Goal: Task Accomplishment & Management: Complete application form

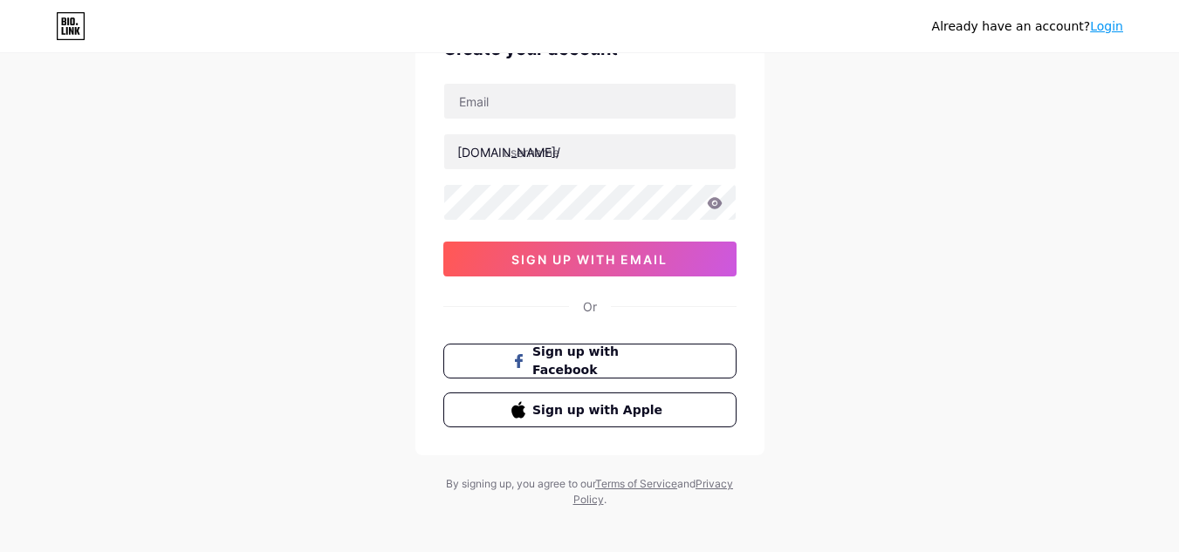
scroll to position [115, 0]
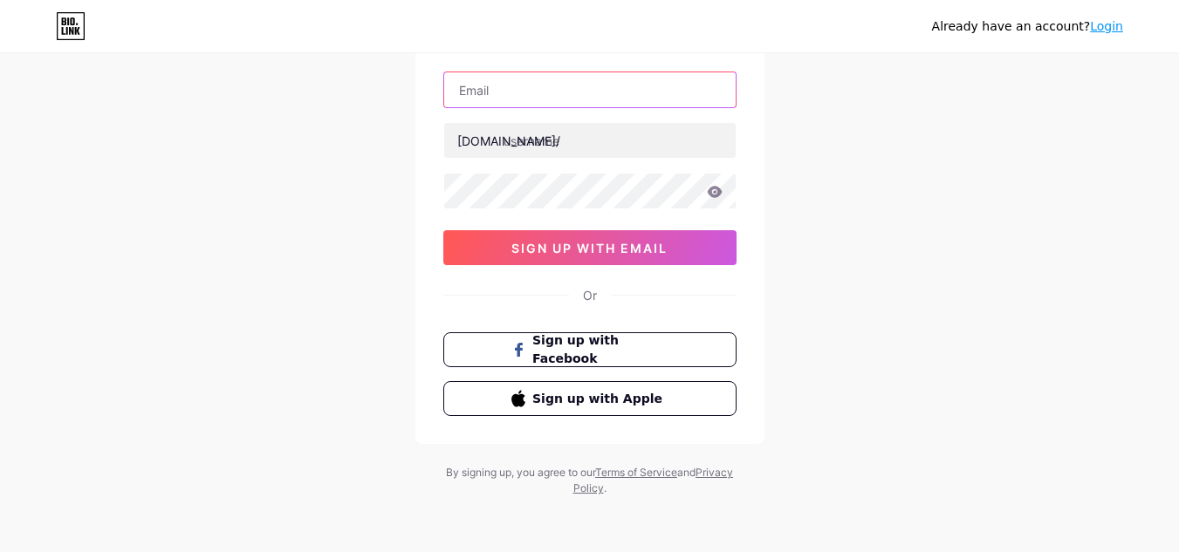
click at [586, 99] on input "text" at bounding box center [589, 89] width 291 height 35
click at [973, 229] on div "Already have an account? Login Create your account [DOMAIN_NAME]/ 0cAFcWeA5ascA…" at bounding box center [589, 218] width 1179 height 667
click at [552, 105] on input "text" at bounding box center [589, 89] width 291 height 35
type input "[EMAIL_ADDRESS][DOMAIN_NAME]"
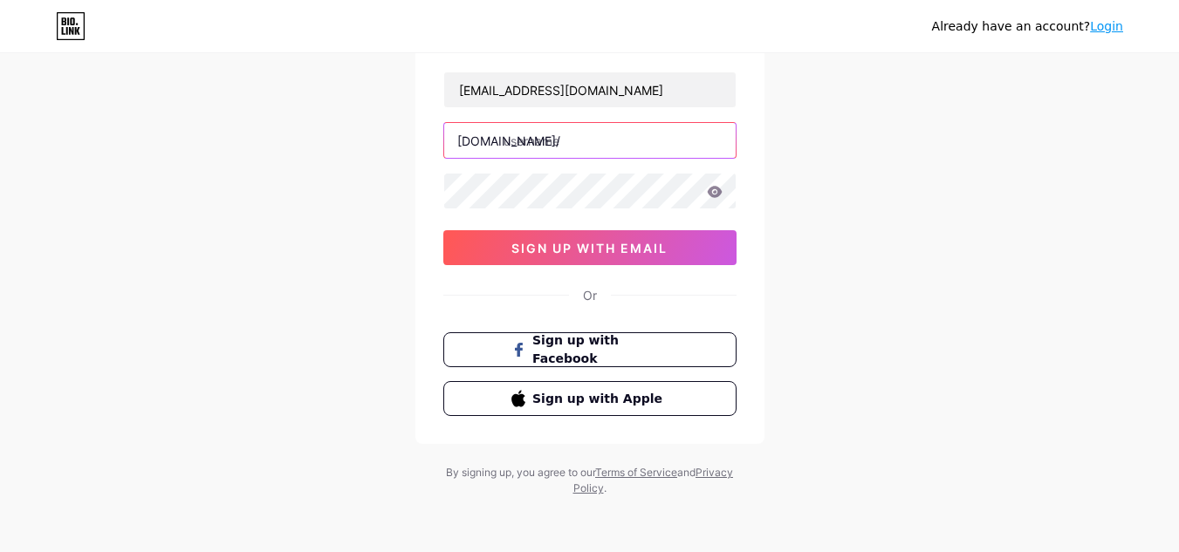
click at [564, 148] on input "text" at bounding box center [589, 140] width 291 height 35
click at [890, 215] on div "Already have an account? Login Create your account [EMAIL_ADDRESS][DOMAIN_NAME]…" at bounding box center [589, 218] width 1179 height 667
click at [600, 150] on input "dearq" at bounding box center [589, 140] width 291 height 35
drag, startPoint x: 554, startPoint y: 133, endPoint x: 378, endPoint y: 140, distance: 176.4
click at [378, 140] on div "Already have an account? Login Create your account [EMAIL_ADDRESS][DOMAIN_NAME]…" at bounding box center [589, 218] width 1179 height 667
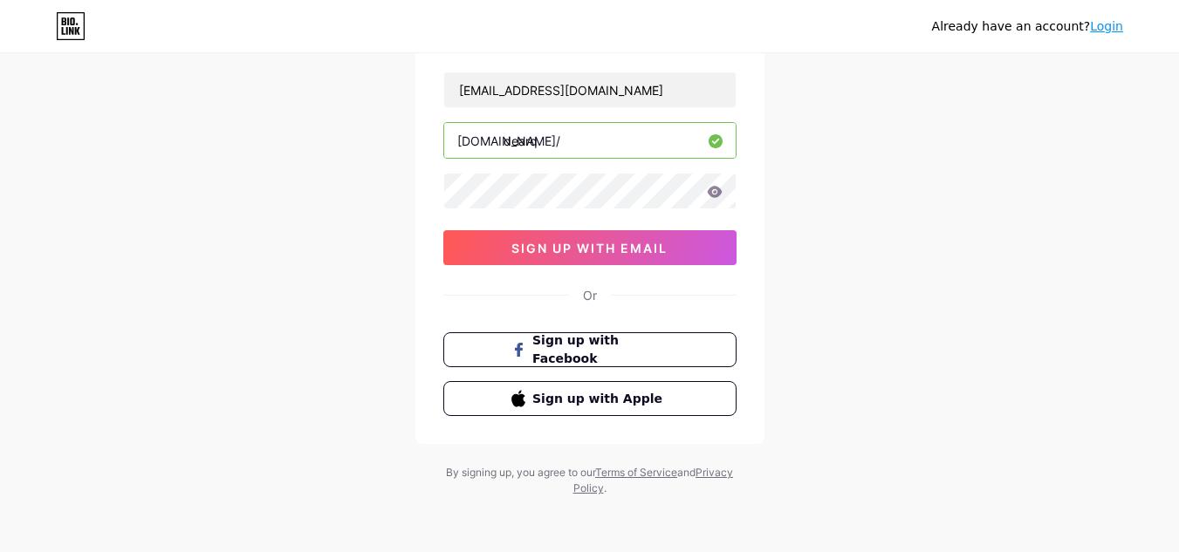
paste input "estudio"
click at [568, 193] on div "[EMAIL_ADDRESS][DOMAIN_NAME] [DOMAIN_NAME]/ [DOMAIN_NAME] 0cAFcWeA5ascASQsD6eMK…" at bounding box center [589, 169] width 293 height 194
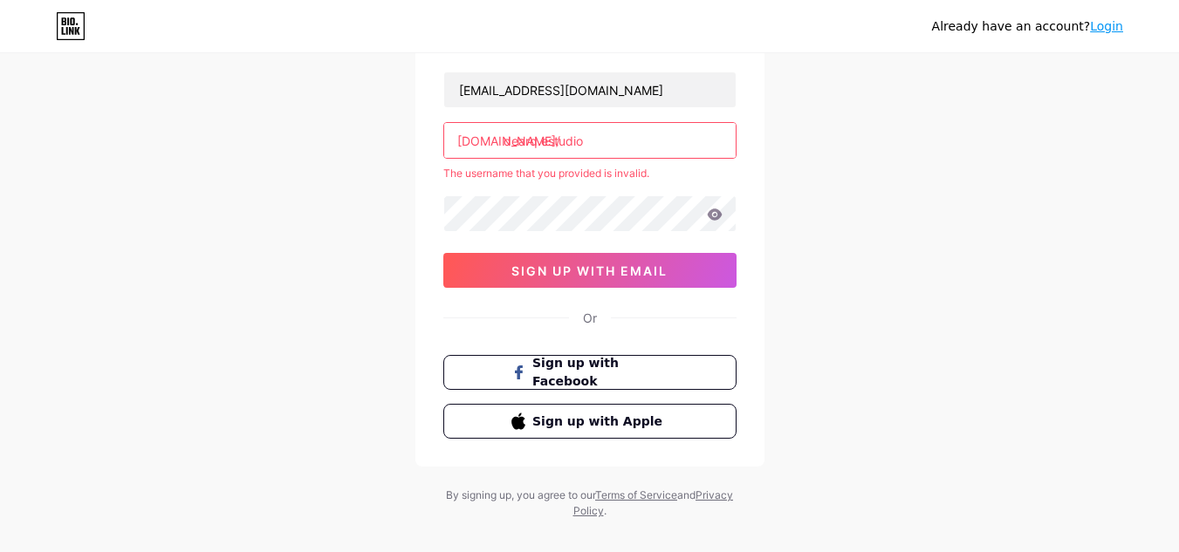
click at [781, 174] on div "Already have an account? Login Create your account [EMAIL_ADDRESS][DOMAIN_NAME]…" at bounding box center [589, 230] width 1179 height 690
click at [540, 143] on input "dearq.estudio" at bounding box center [589, 140] width 291 height 35
click at [544, 147] on input "dearq-estudio" at bounding box center [589, 140] width 291 height 35
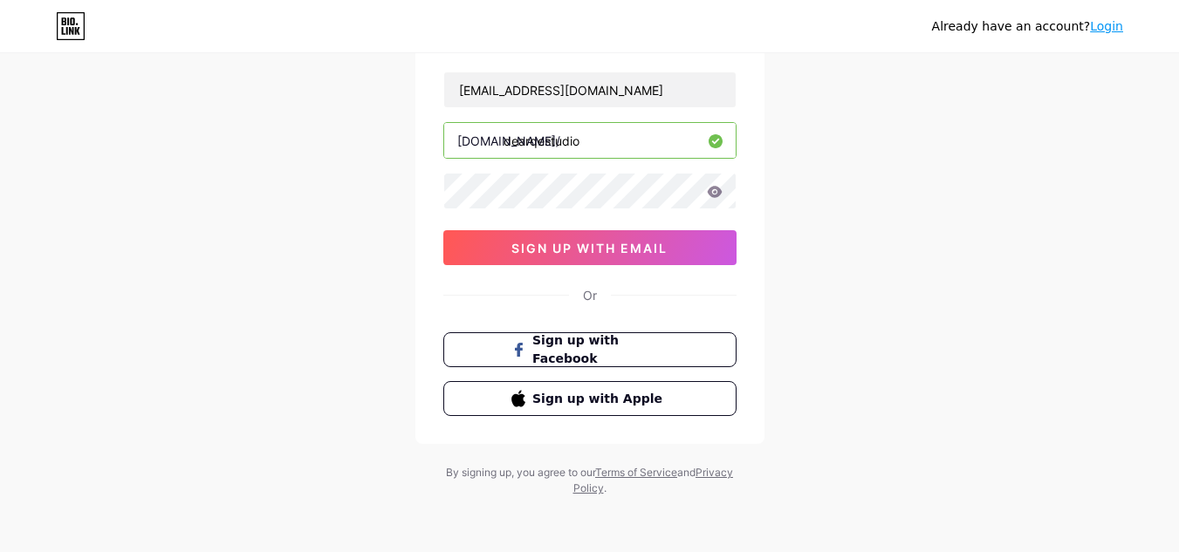
type input "dearqestudio"
click at [850, 171] on div "Already have an account? Login Create your account [EMAIL_ADDRESS][DOMAIN_NAME]…" at bounding box center [589, 218] width 1179 height 667
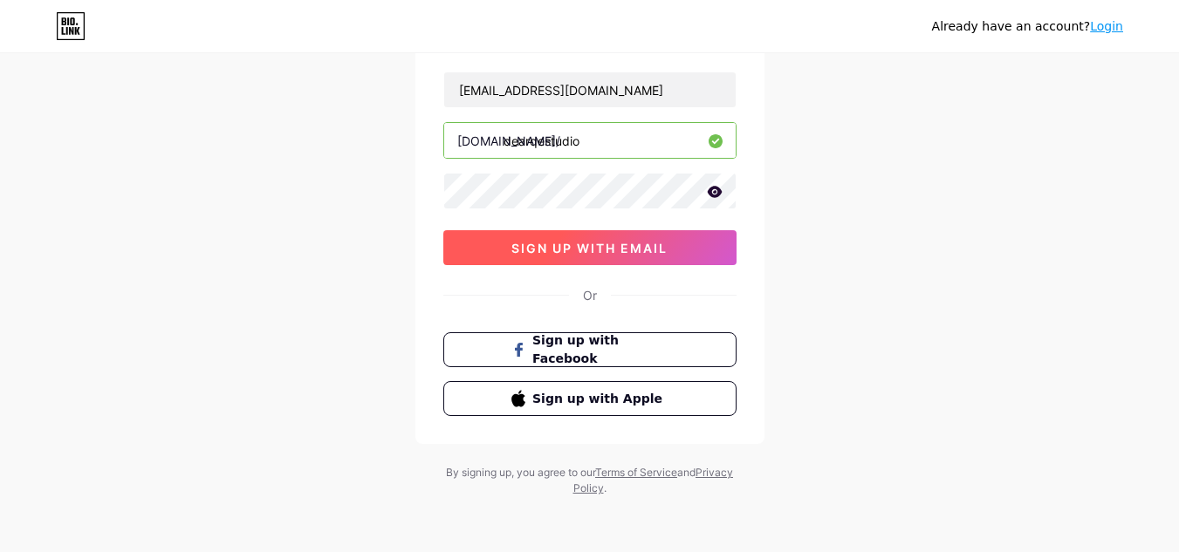
click at [611, 250] on span "sign up with email" at bounding box center [589, 248] width 156 height 15
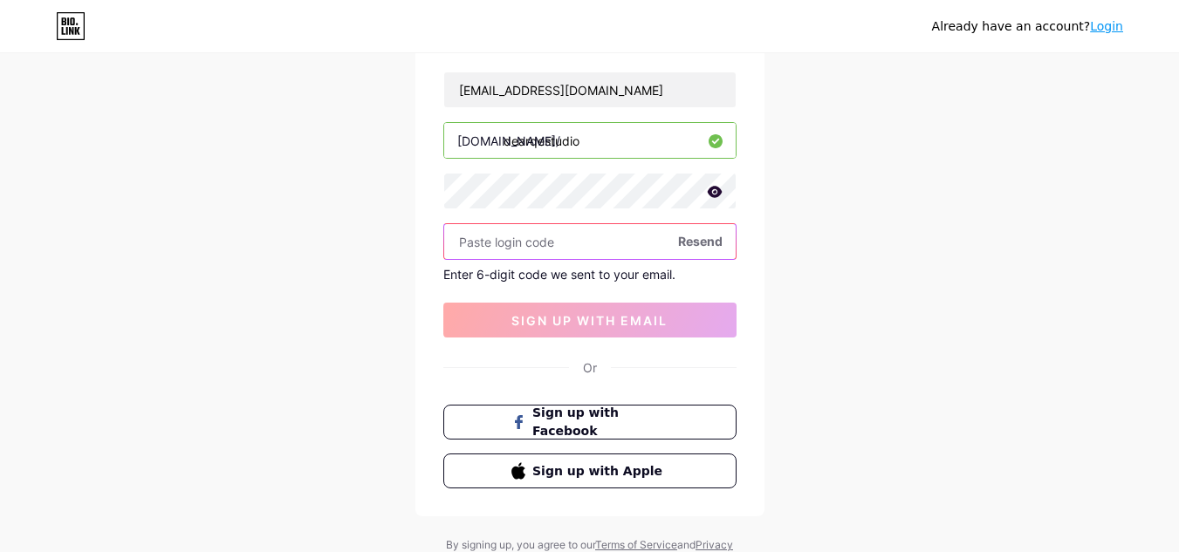
click at [537, 242] on input "text" at bounding box center [589, 241] width 291 height 35
paste input "121860"
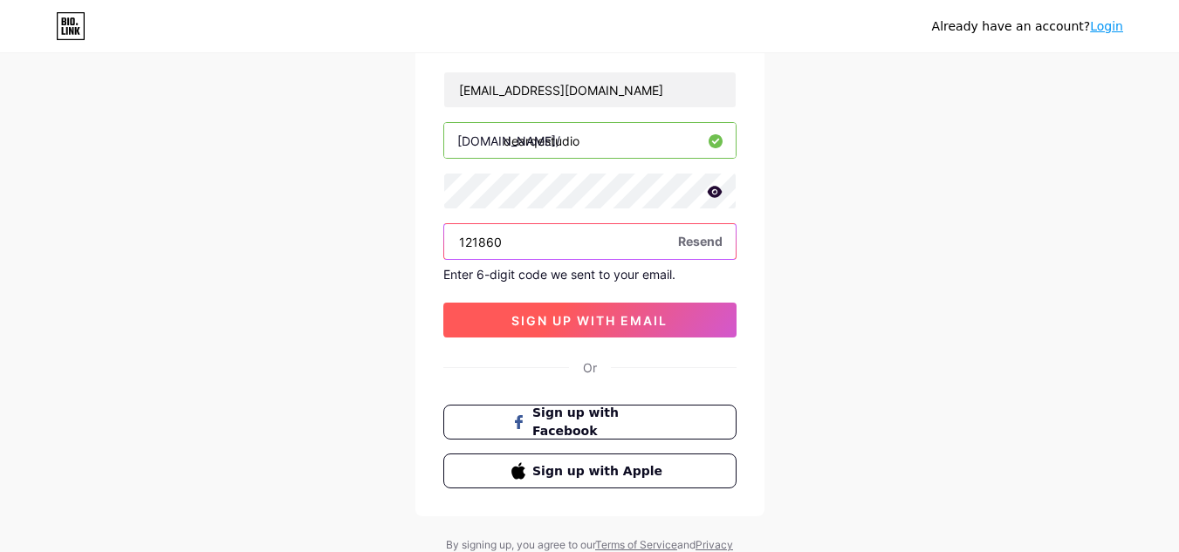
type input "121860"
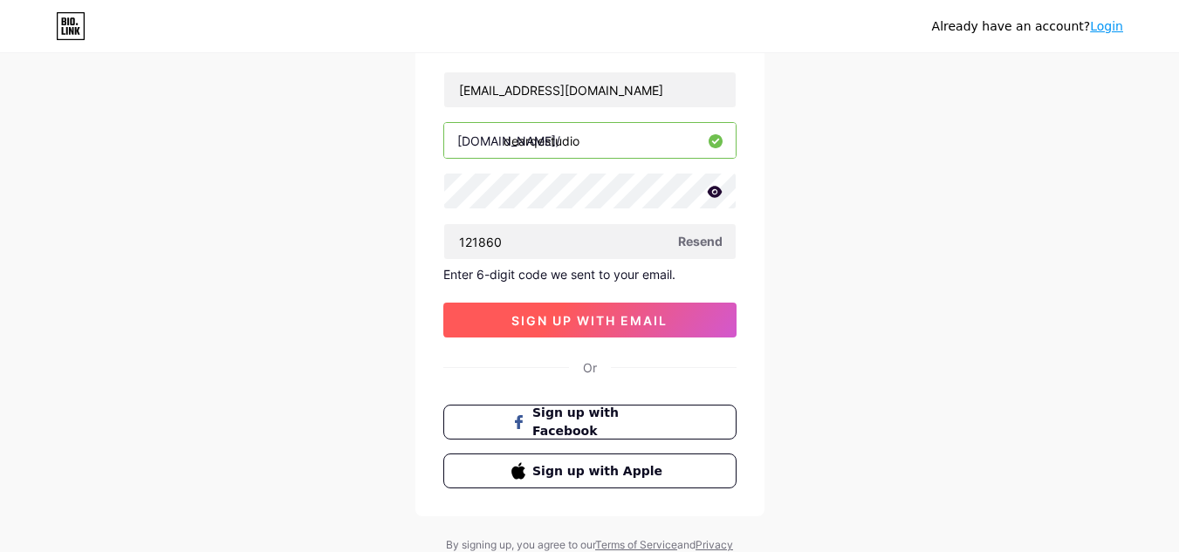
click at [601, 314] on span "sign up with email" at bounding box center [589, 320] width 156 height 15
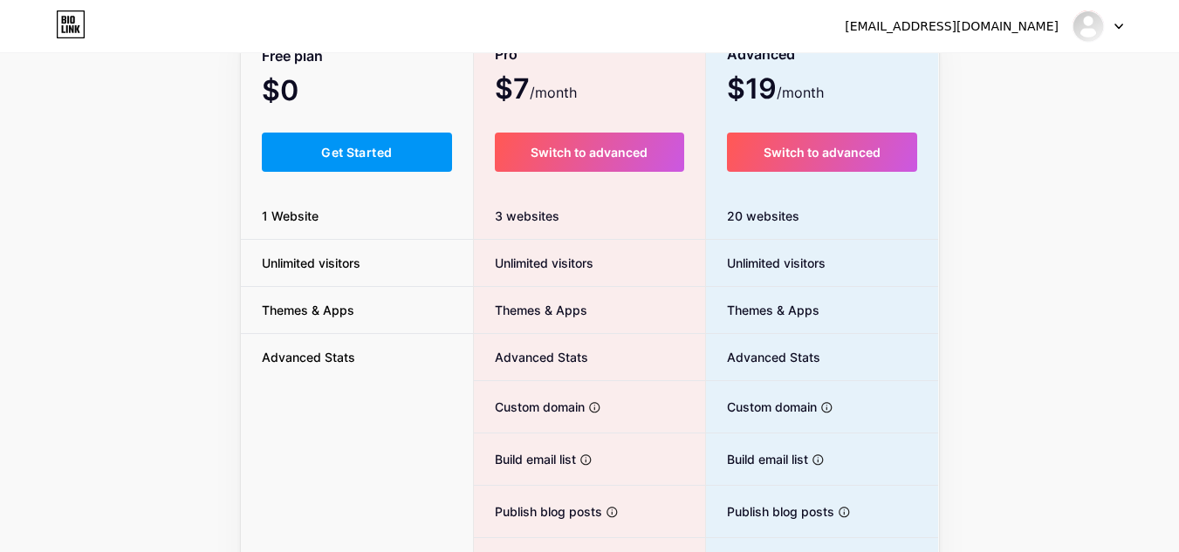
scroll to position [174, 0]
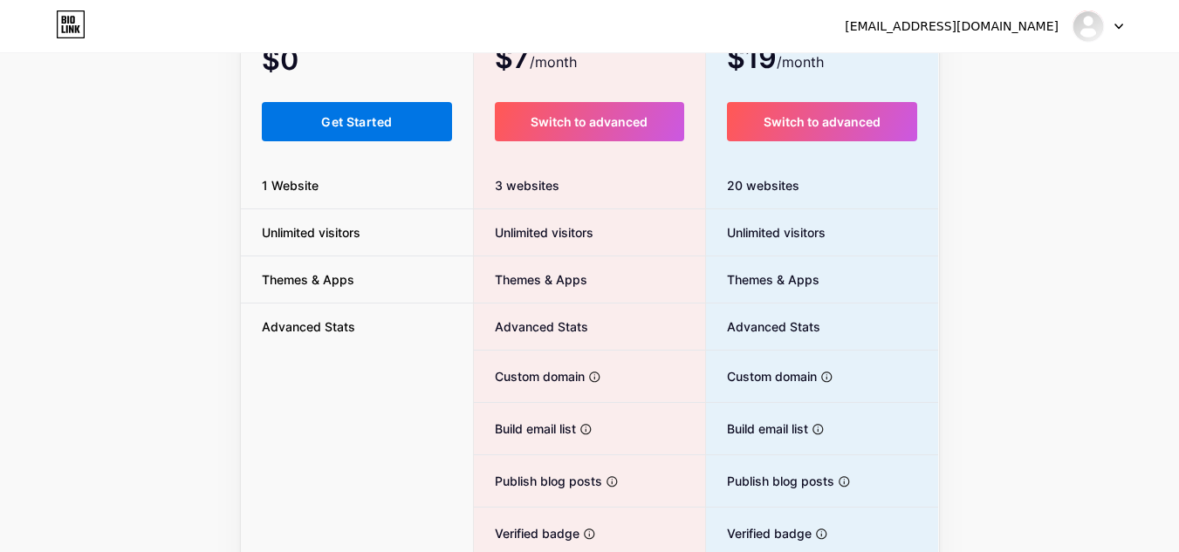
click at [353, 127] on span "Get Started" at bounding box center [356, 121] width 71 height 15
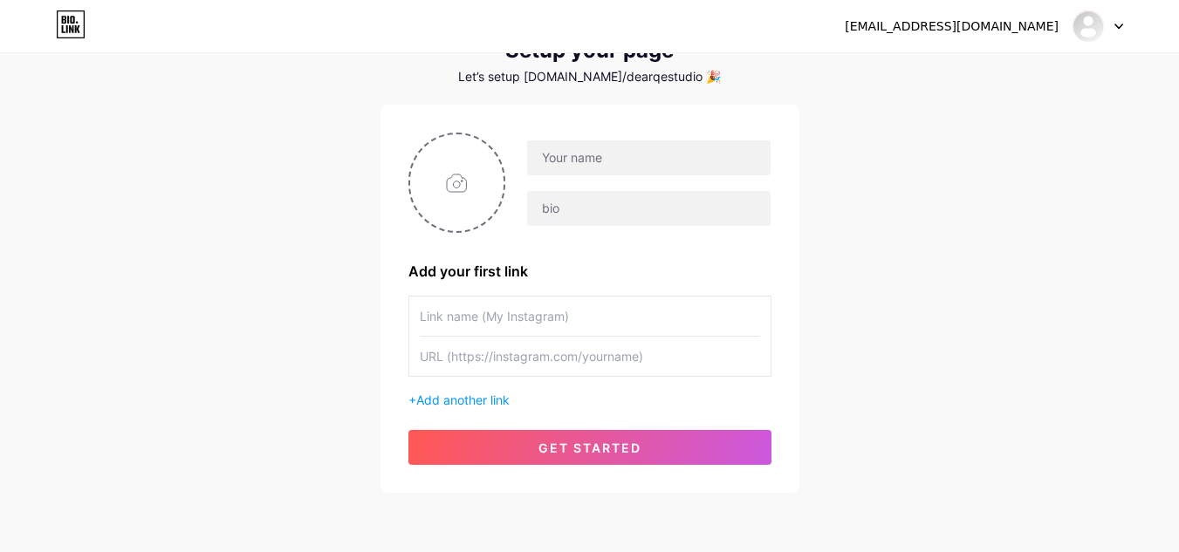
scroll to position [140, 0]
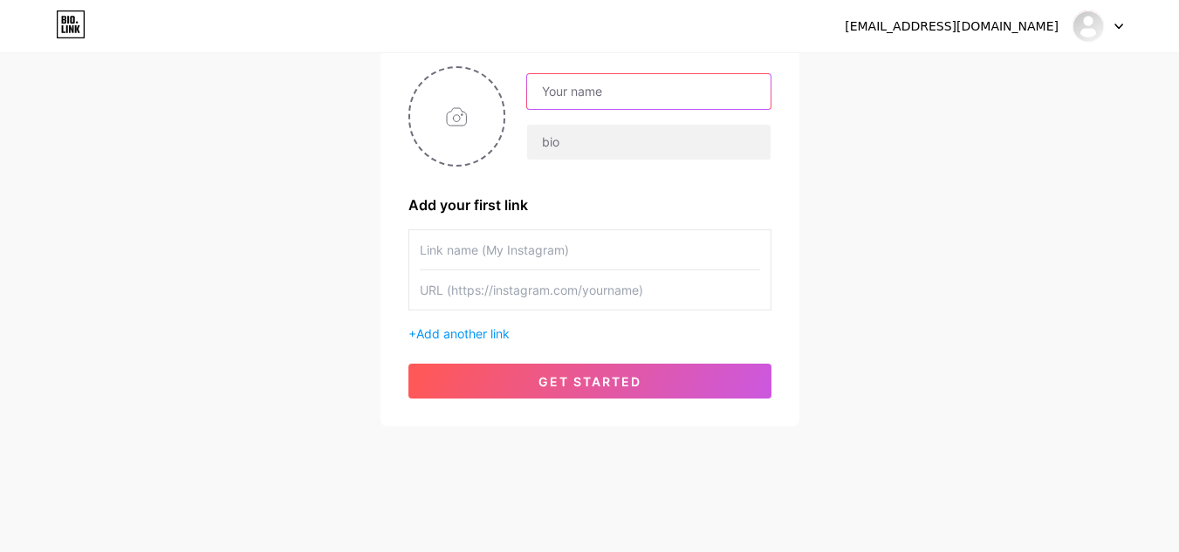
click at [612, 90] on input "text" at bounding box center [648, 91] width 243 height 35
click at [631, 91] on input "text" at bounding box center [648, 91] width 243 height 35
type input "E"
type input "Arq. [PERSON_NAME]"
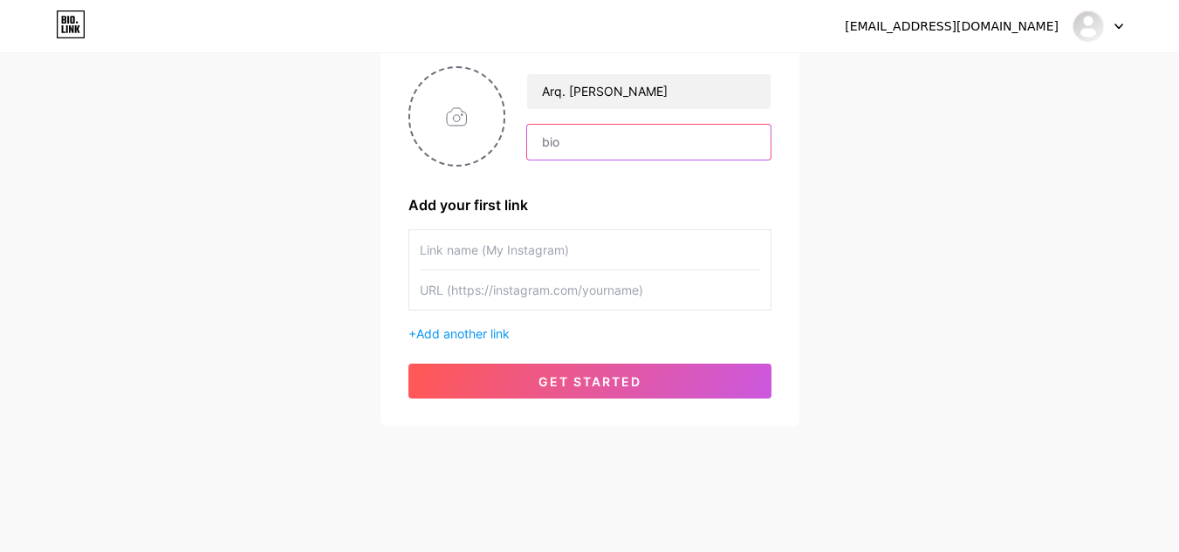
click at [577, 136] on input "text" at bounding box center [648, 142] width 243 height 35
click at [489, 244] on input "text" at bounding box center [590, 249] width 340 height 39
click at [519, 251] on input "text" at bounding box center [590, 249] width 340 height 39
click at [637, 298] on input "text" at bounding box center [590, 289] width 340 height 39
paste input "[URL][DOMAIN_NAME][DOMAIN_NAME]"
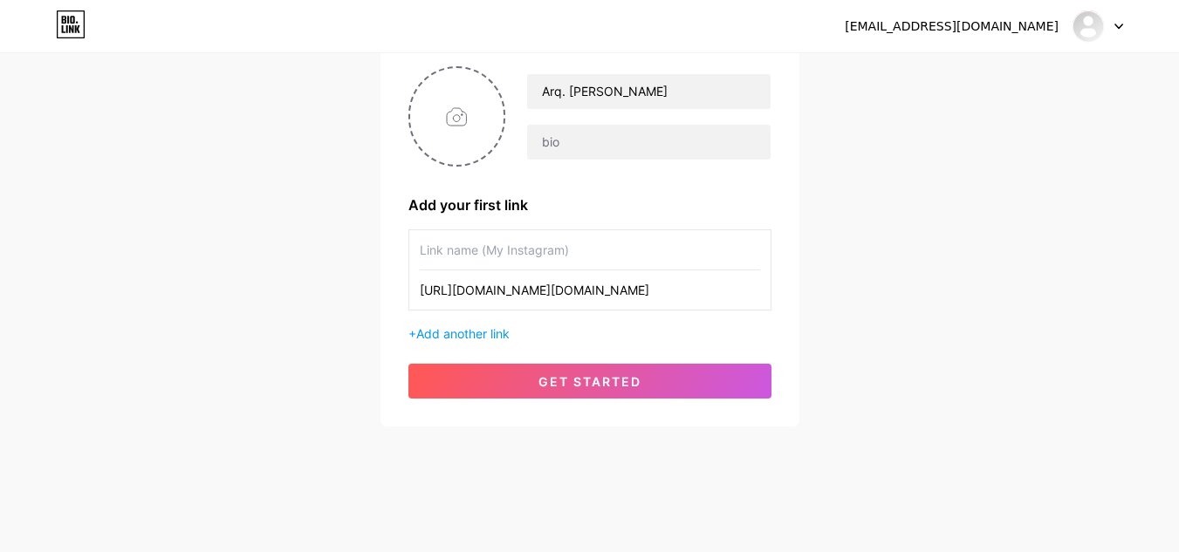
type input "[URL][DOMAIN_NAME][DOMAIN_NAME]"
click at [580, 252] on input "text" at bounding box center [590, 249] width 340 height 39
click at [480, 252] on input "text" at bounding box center [590, 249] width 340 height 39
paste input "dearq.estudio"
type input "dearq.estudio"
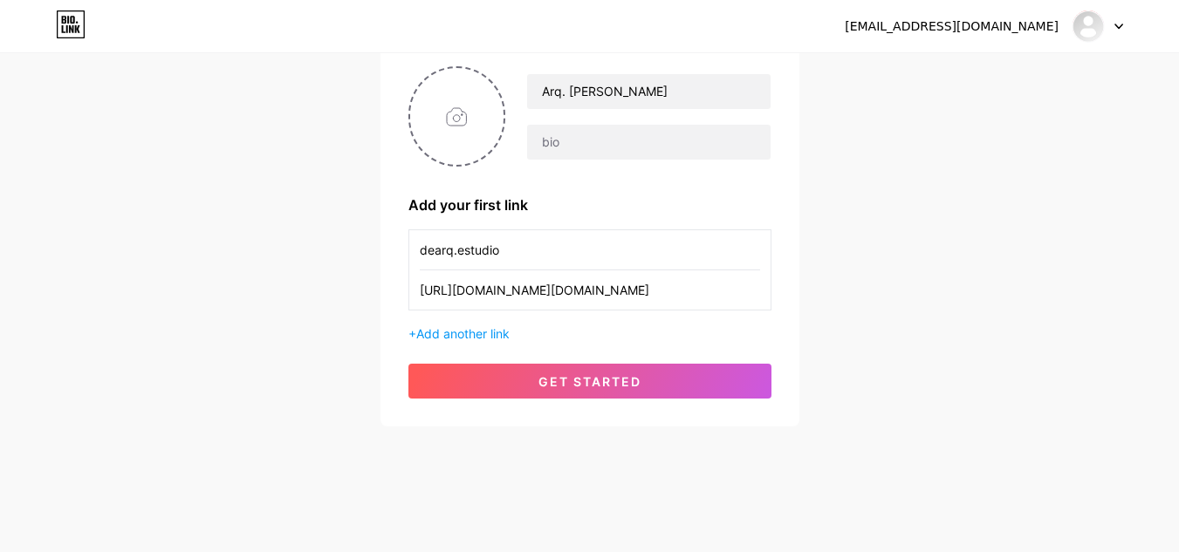
click at [894, 338] on div "[EMAIL_ADDRESS][DOMAIN_NAME] Dashboard Logout Setup your page Let’s setup [DOMA…" at bounding box center [589, 171] width 1179 height 622
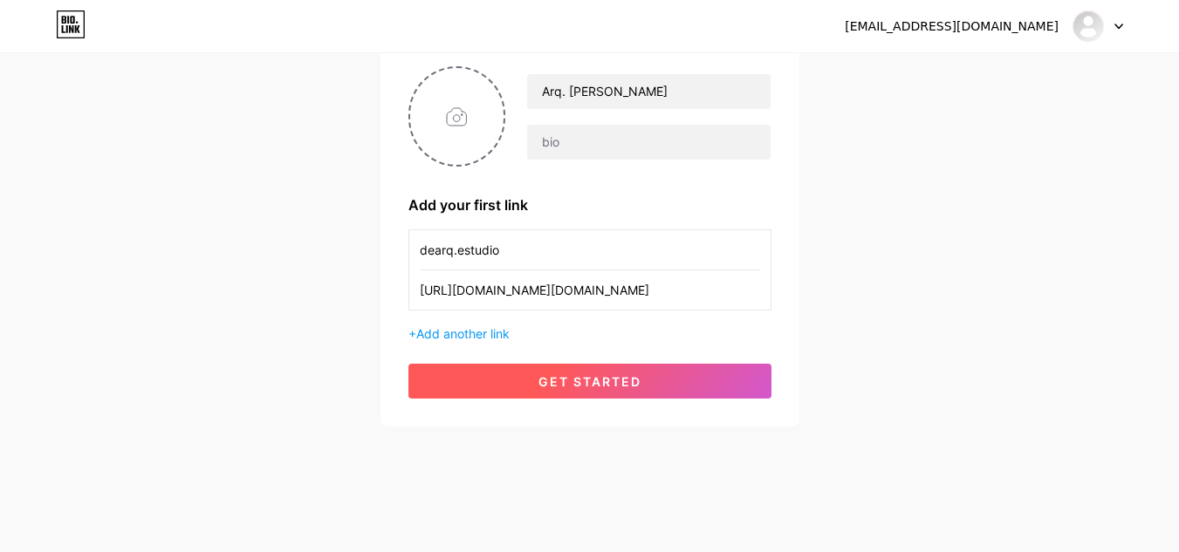
click at [613, 383] on span "get started" at bounding box center [589, 381] width 103 height 15
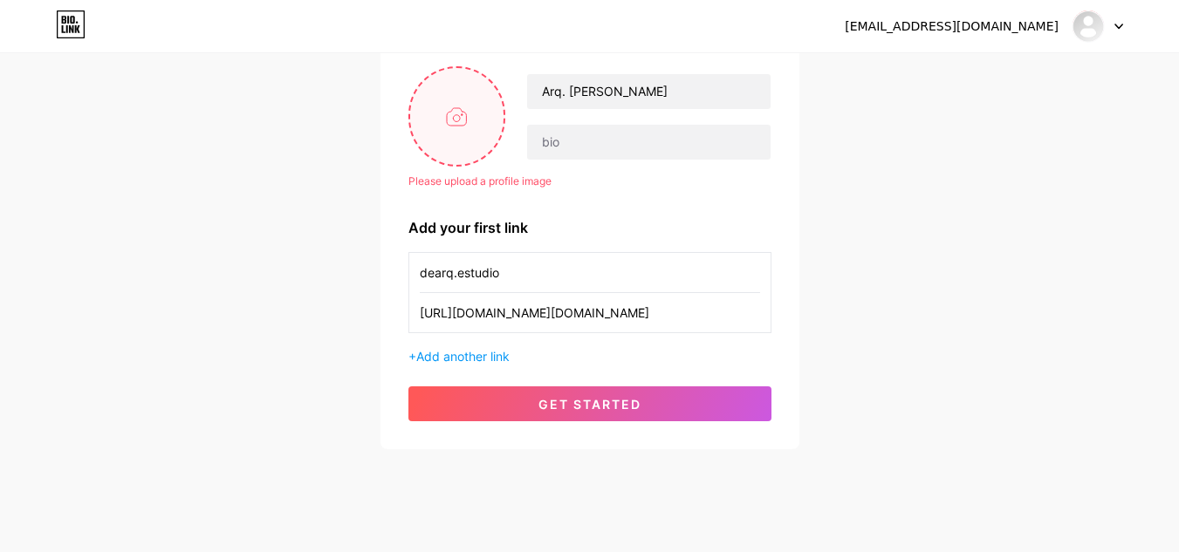
click at [470, 106] on input "file" at bounding box center [457, 116] width 94 height 97
type input "C:\fakepath\Mesa de trabajo 2@5x.png"
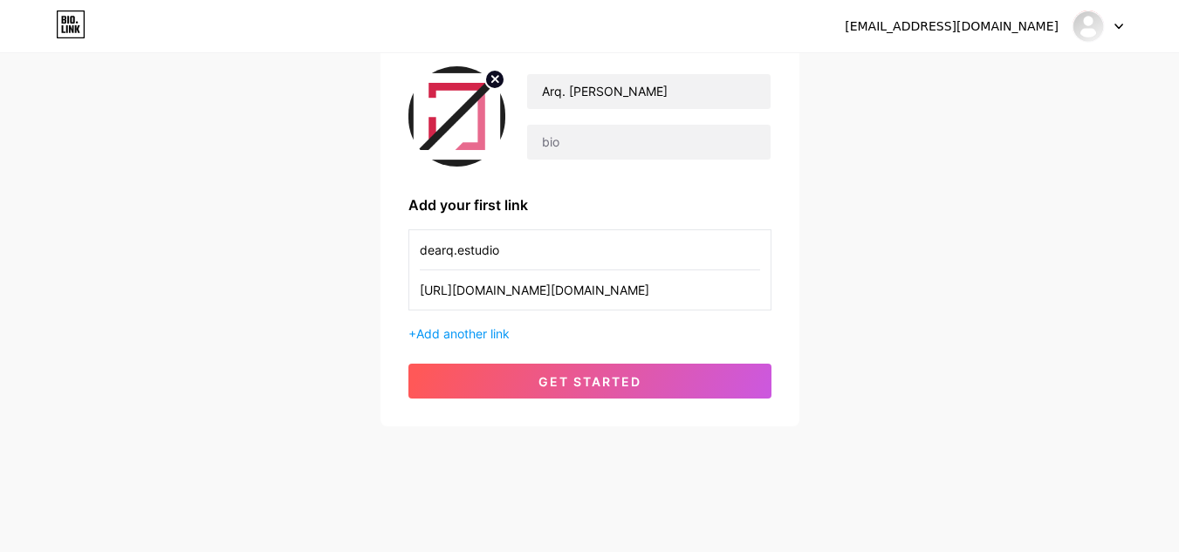
click at [490, 77] on circle at bounding box center [494, 79] width 19 height 19
click at [462, 125] on input "file" at bounding box center [457, 116] width 94 height 97
type input "C:\fakepath\Mesa de trabajo 3@5x.png"
click at [495, 83] on circle at bounding box center [494, 79] width 19 height 19
click at [444, 111] on input "file" at bounding box center [457, 116] width 94 height 97
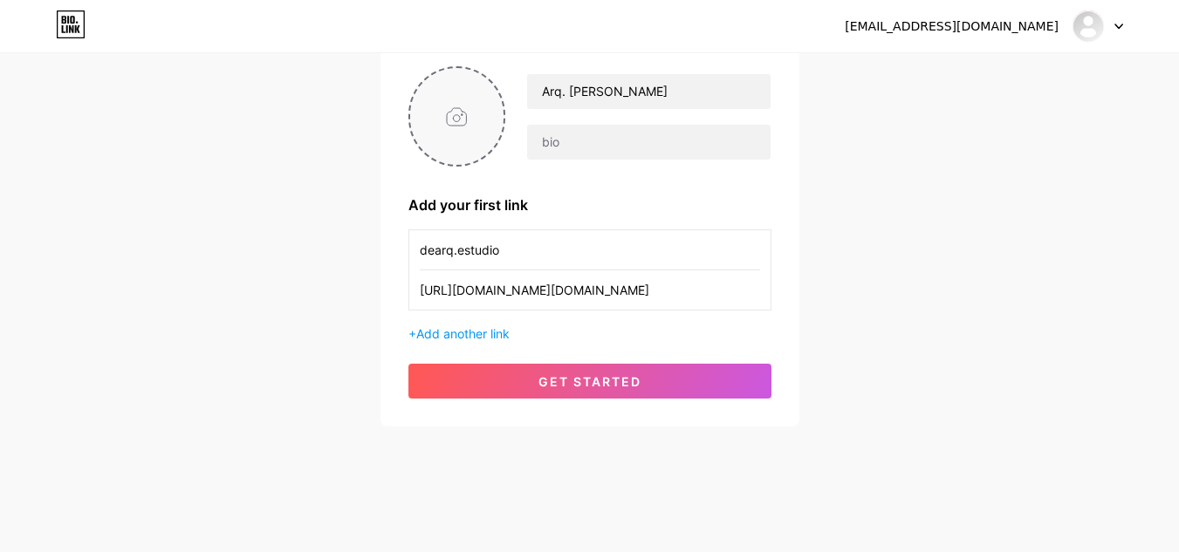
type input "C:\fakepath\Mesa de trabajo 2@5x.png"
click at [455, 158] on img at bounding box center [457, 116] width 98 height 100
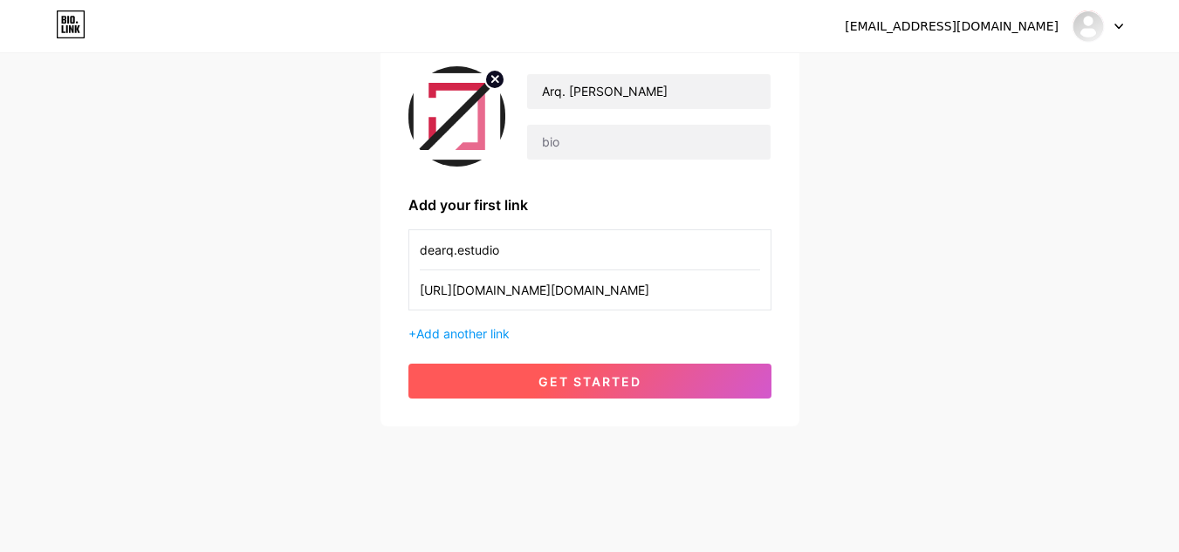
click at [585, 387] on span "get started" at bounding box center [589, 381] width 103 height 15
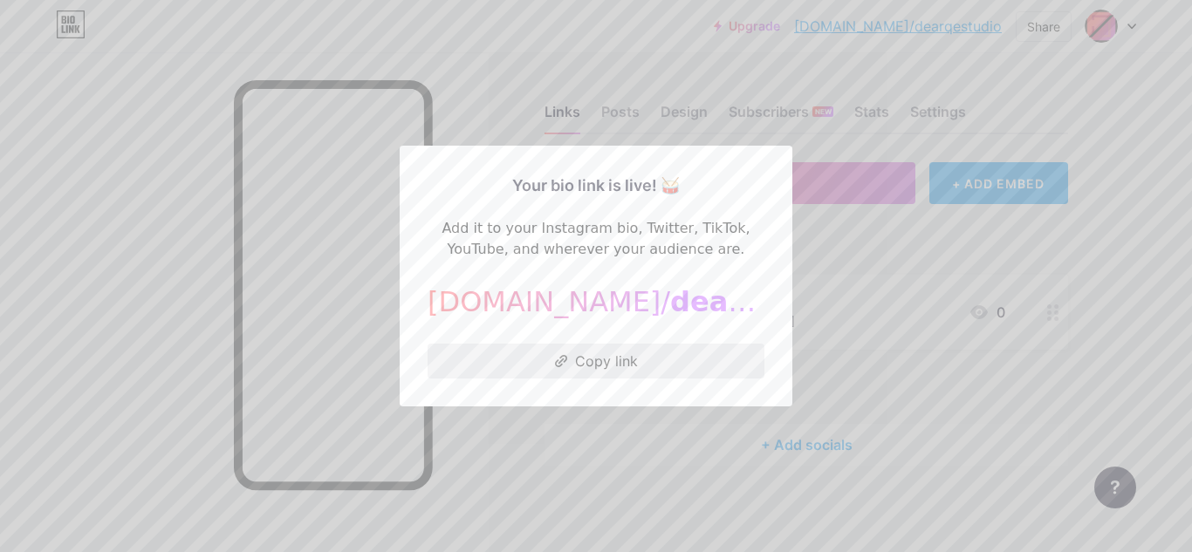
click at [605, 364] on button "Copy link" at bounding box center [595, 361] width 337 height 35
click at [652, 455] on div at bounding box center [596, 276] width 1192 height 552
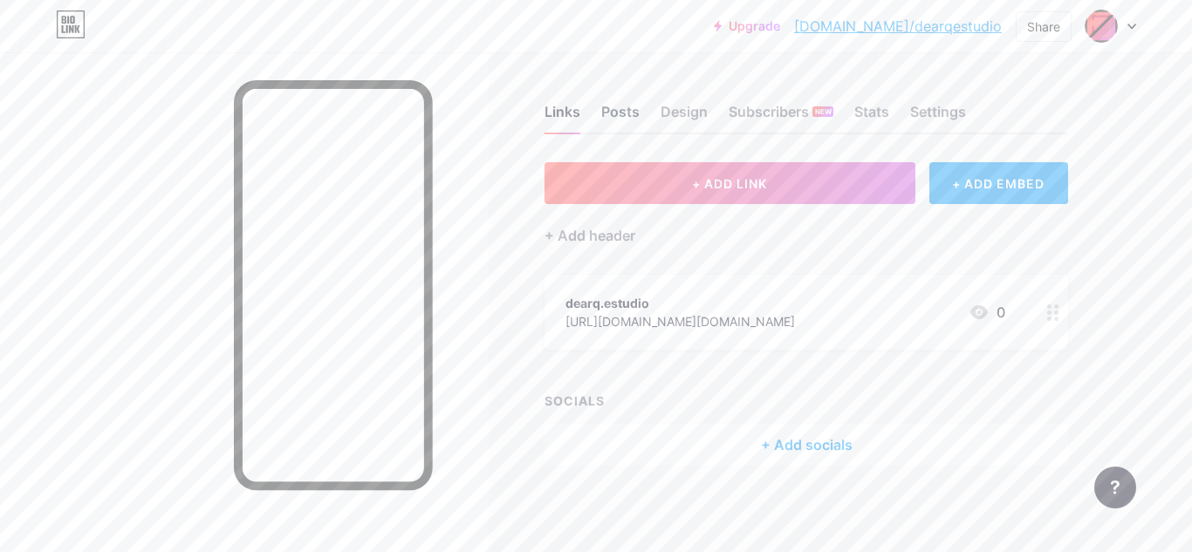
click at [632, 116] on div "Posts" at bounding box center [620, 116] width 38 height 31
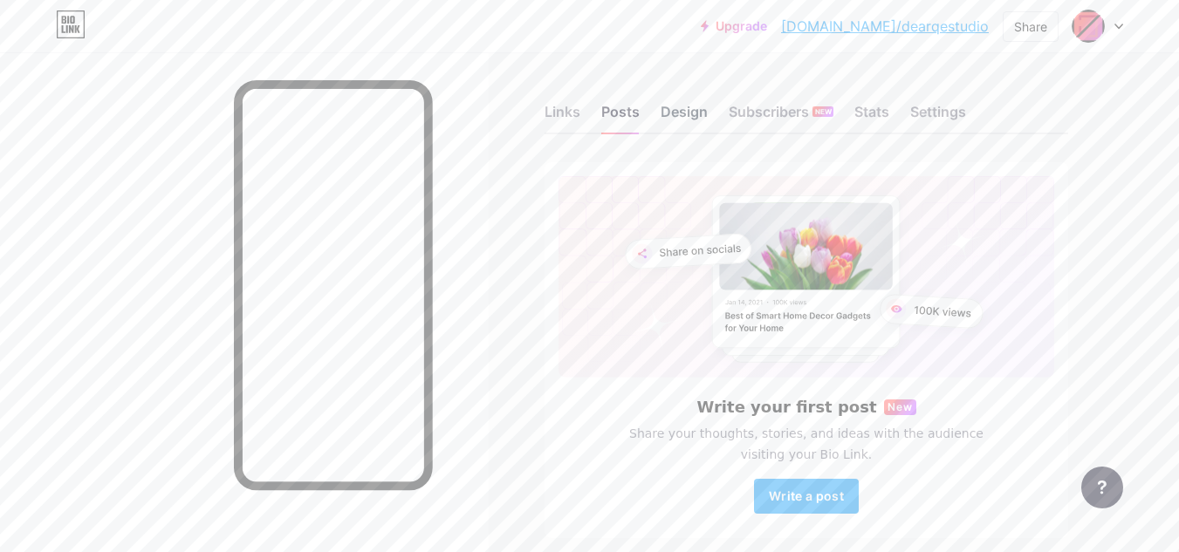
click at [679, 115] on div "Design" at bounding box center [683, 116] width 47 height 31
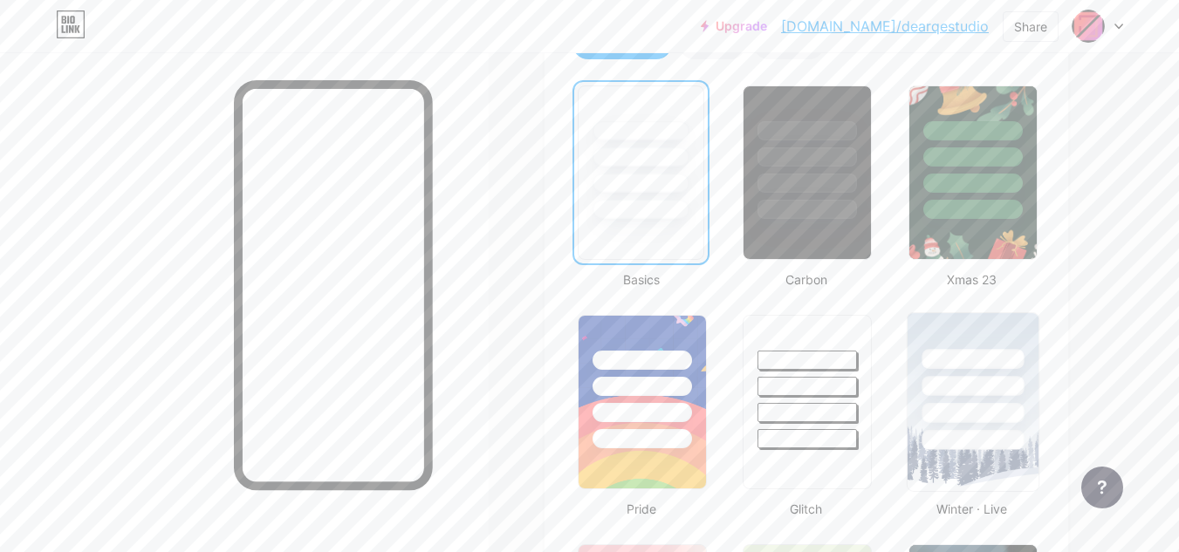
scroll to position [436, 0]
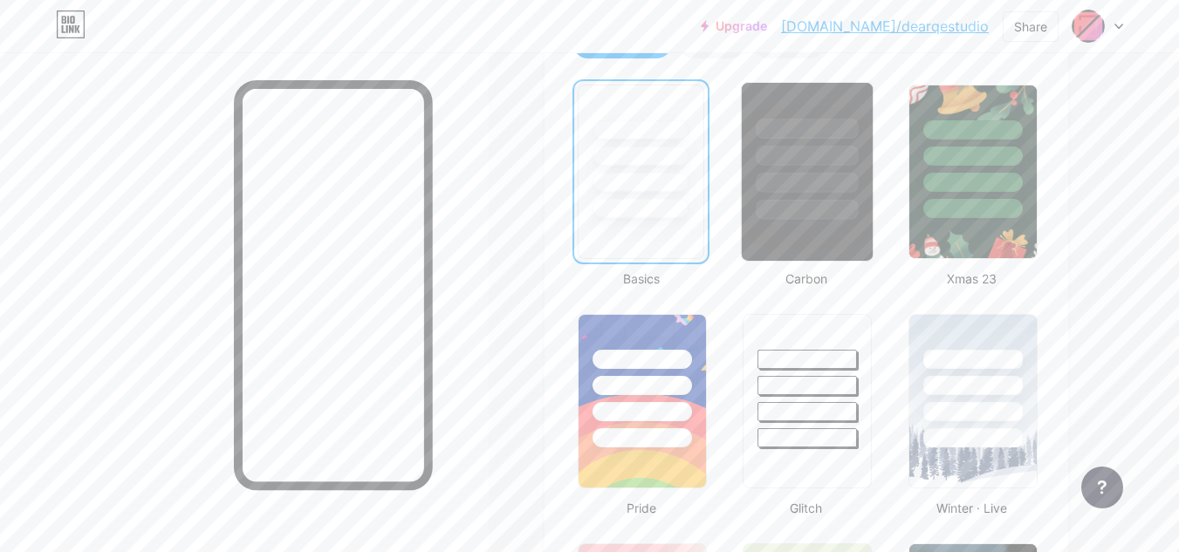
click at [815, 171] on div at bounding box center [807, 151] width 131 height 137
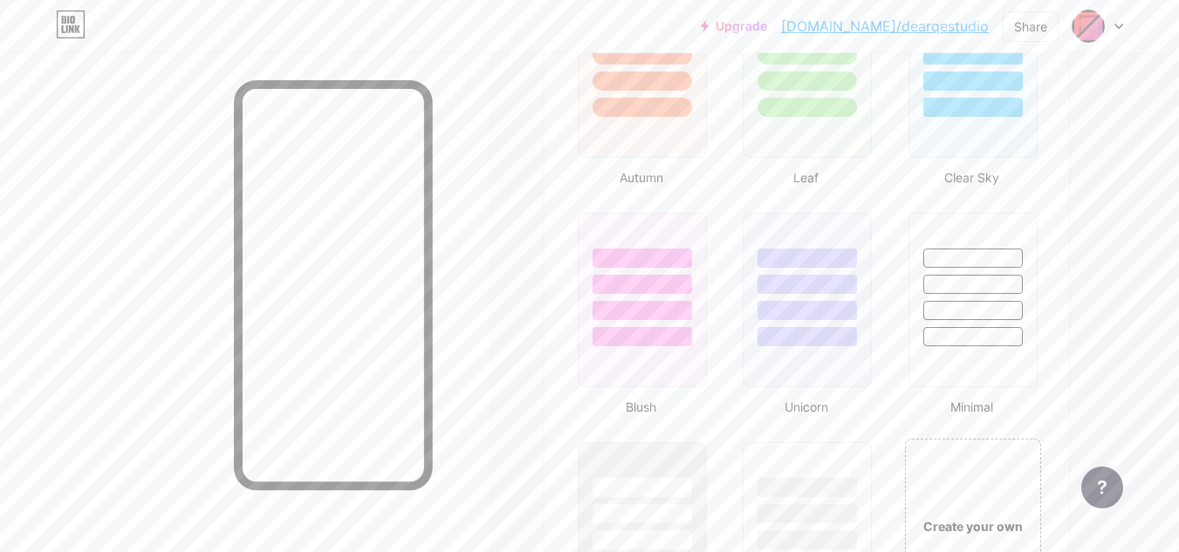
scroll to position [1832, 0]
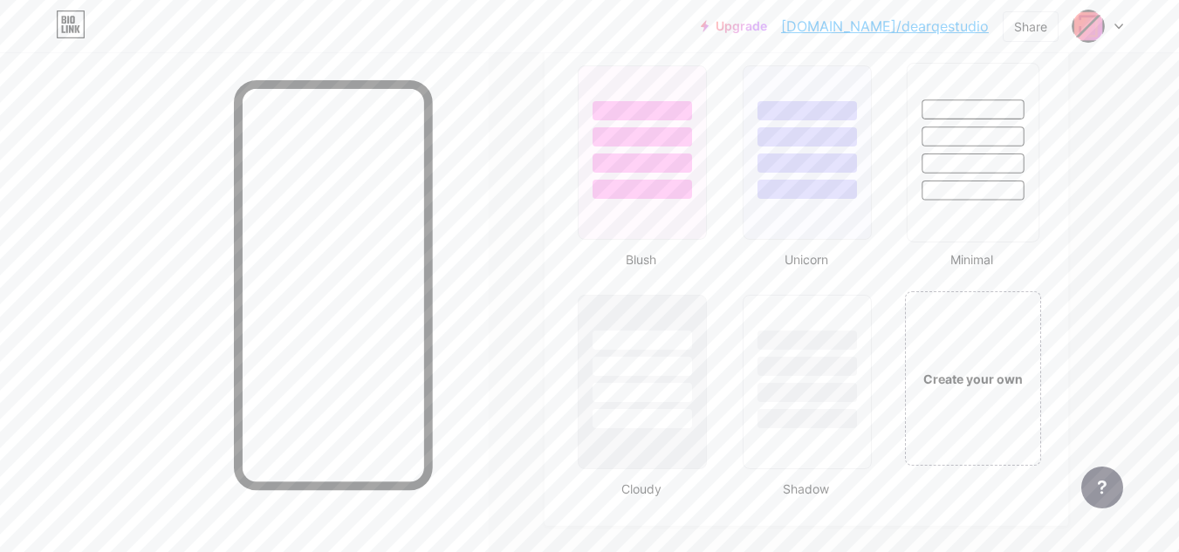
click at [1002, 181] on div at bounding box center [972, 191] width 102 height 20
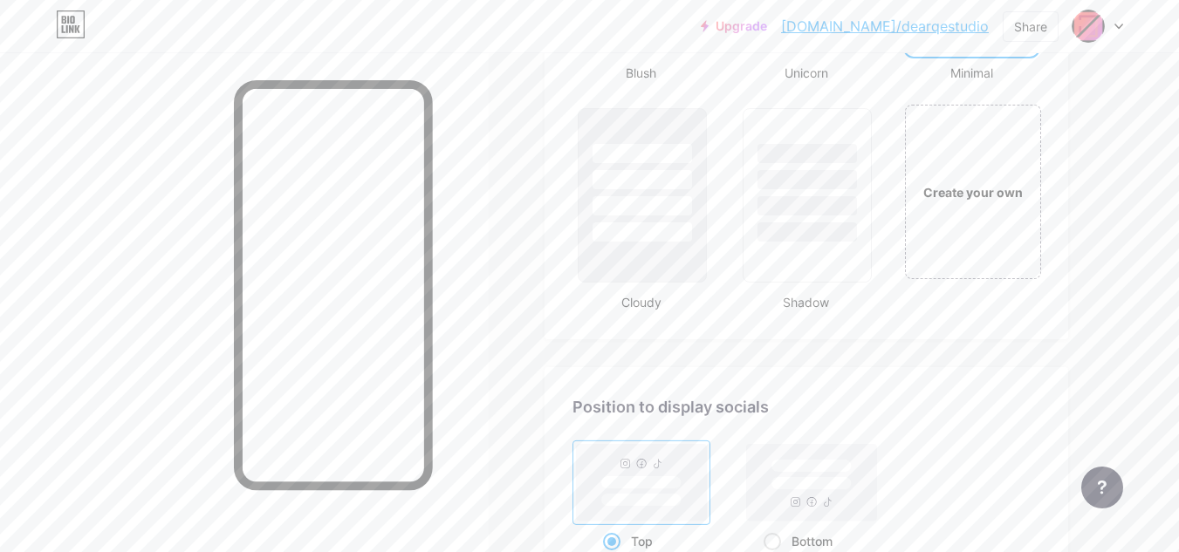
scroll to position [2006, 0]
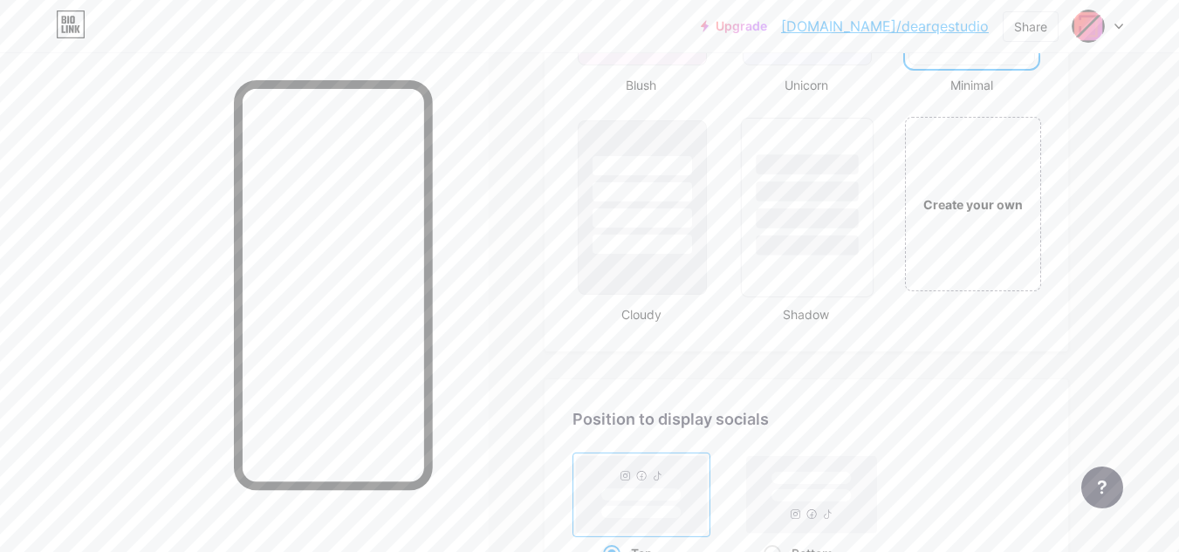
click at [835, 211] on div at bounding box center [807, 219] width 102 height 20
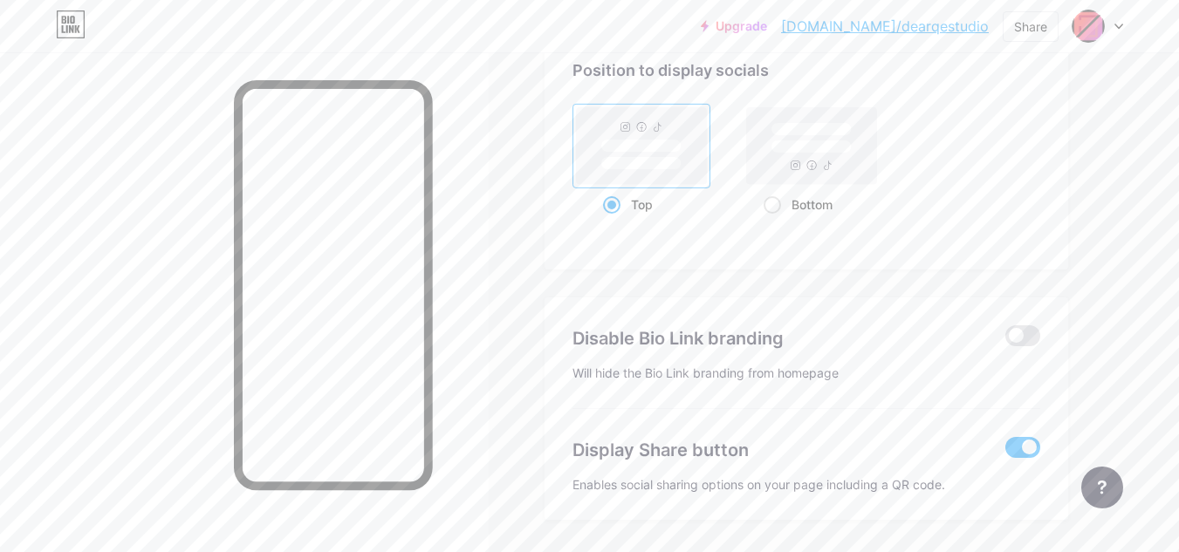
scroll to position [2411, 0]
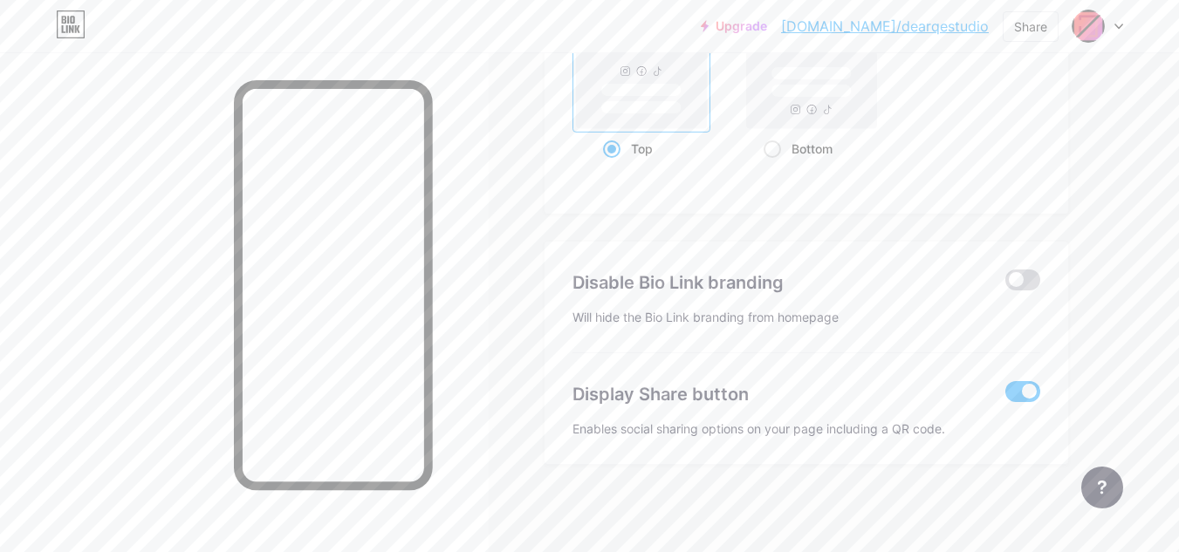
click at [1018, 280] on span at bounding box center [1022, 280] width 35 height 21
click at [1005, 284] on input "checkbox" at bounding box center [1005, 284] width 0 height 0
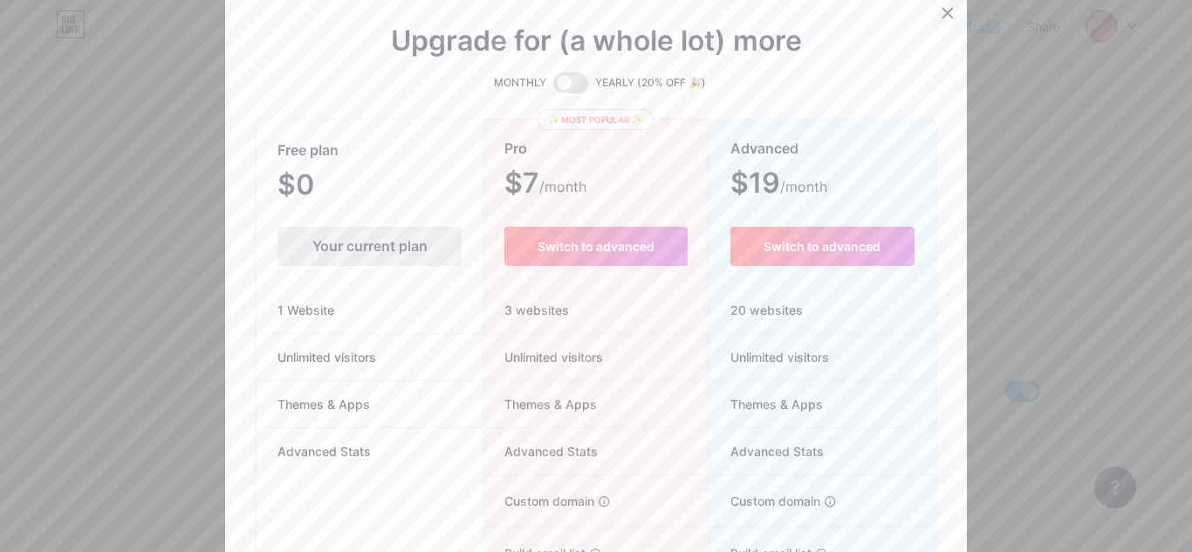
click at [946, 10] on icon at bounding box center [947, 13] width 14 height 14
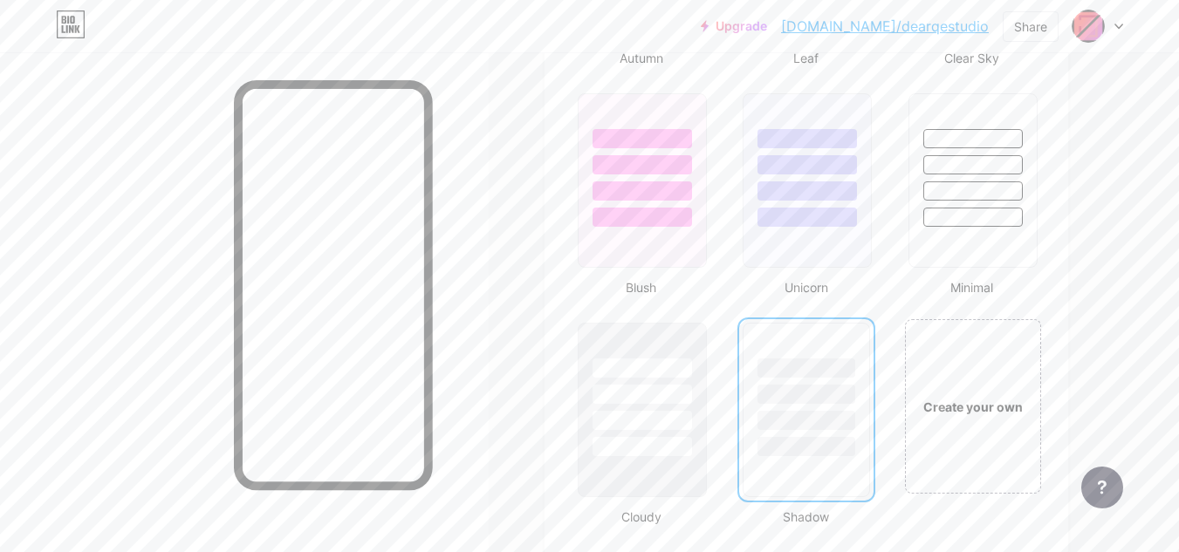
scroll to position [1801, 0]
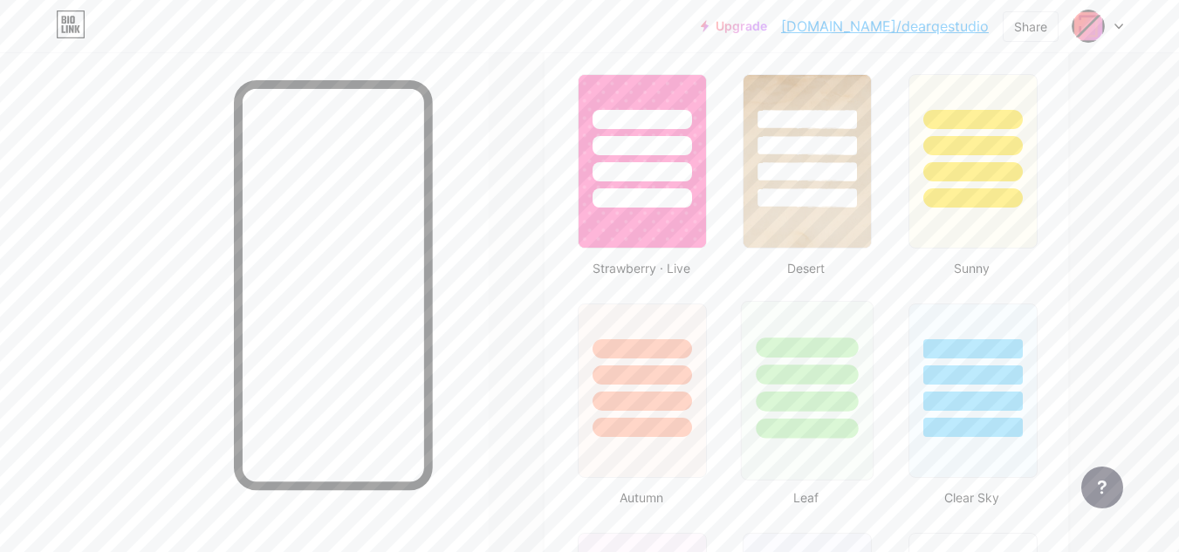
click at [829, 398] on div at bounding box center [807, 402] width 102 height 20
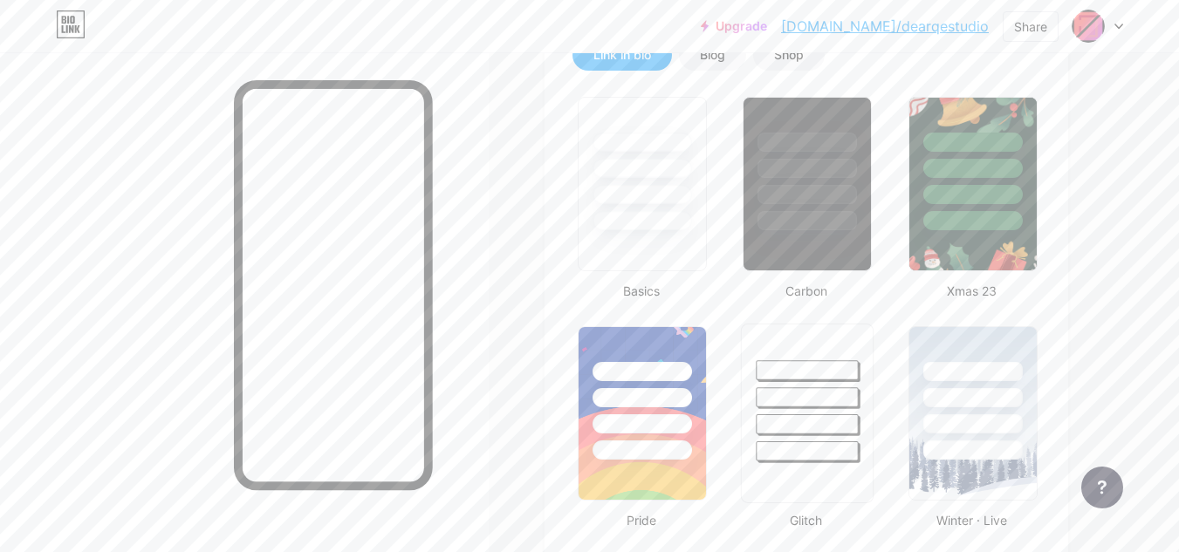
scroll to position [318, 0]
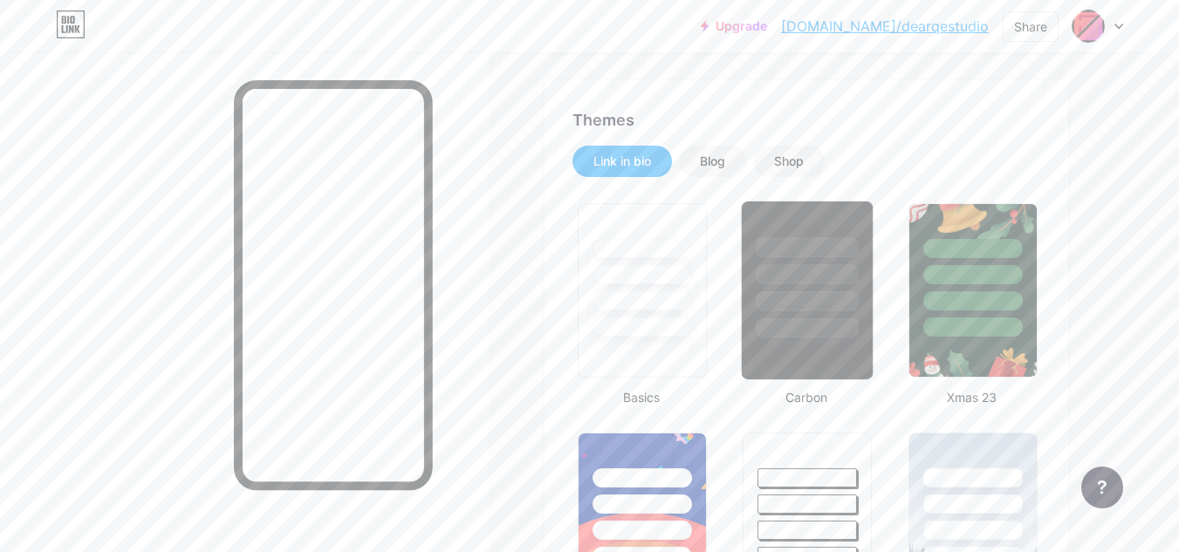
click at [817, 285] on div at bounding box center [807, 270] width 131 height 137
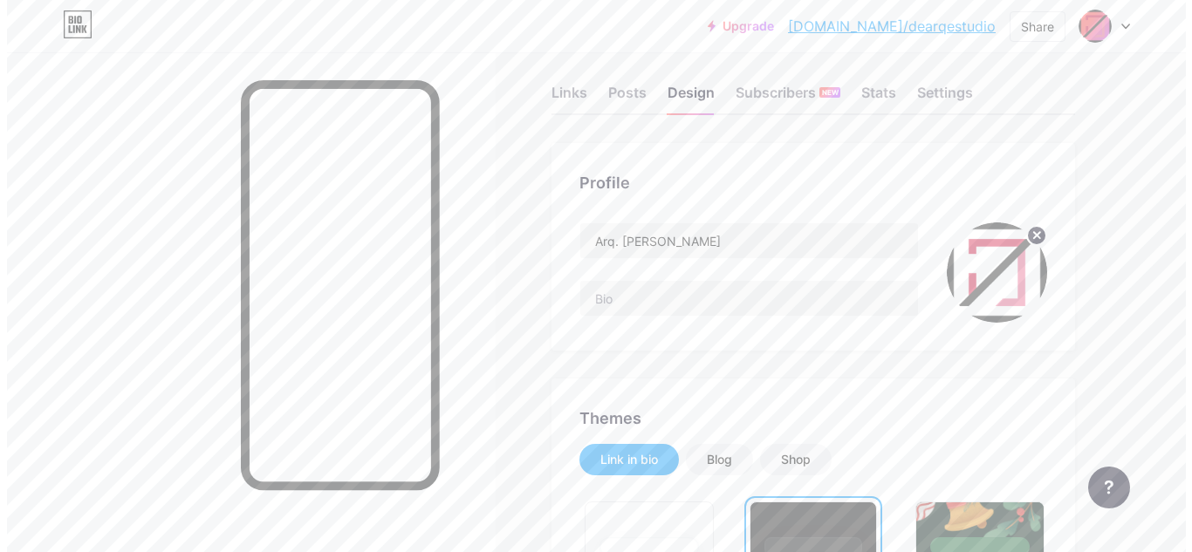
scroll to position [0, 0]
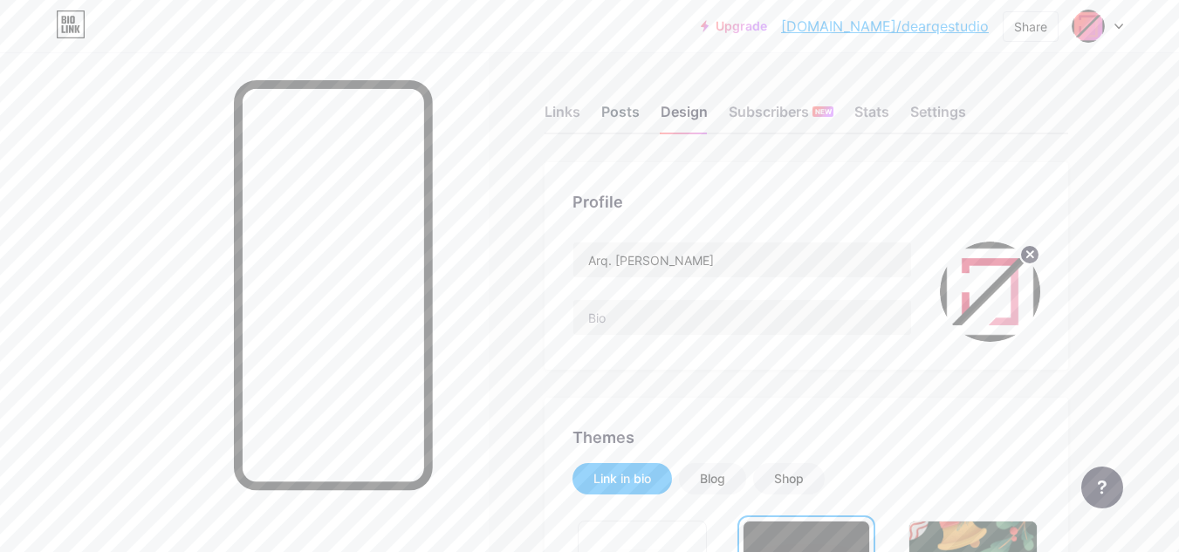
click at [626, 119] on div "Posts" at bounding box center [620, 116] width 38 height 31
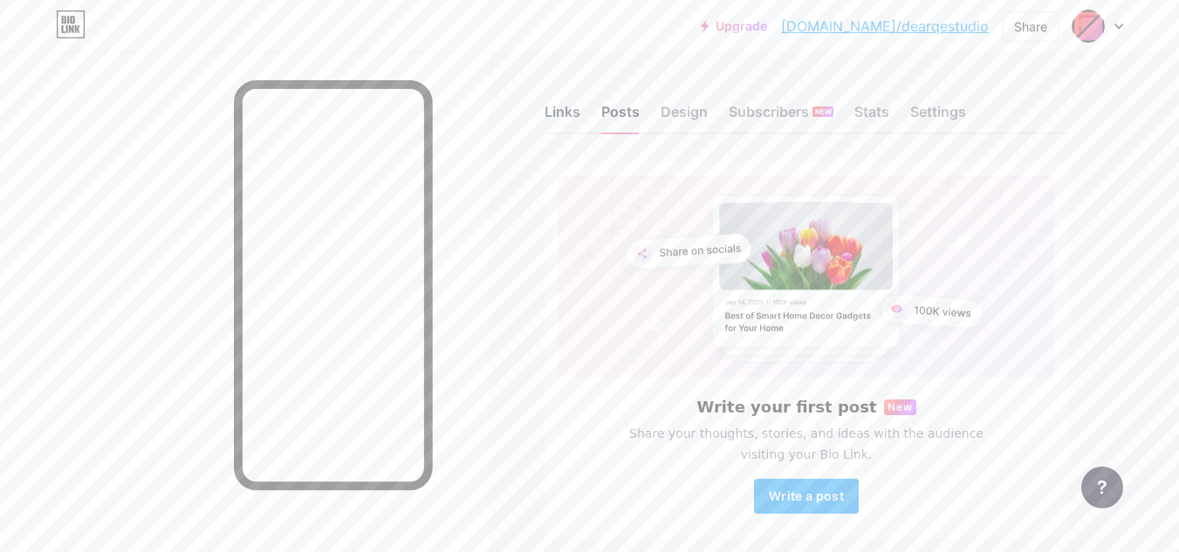
click at [571, 117] on div "Links" at bounding box center [562, 116] width 36 height 31
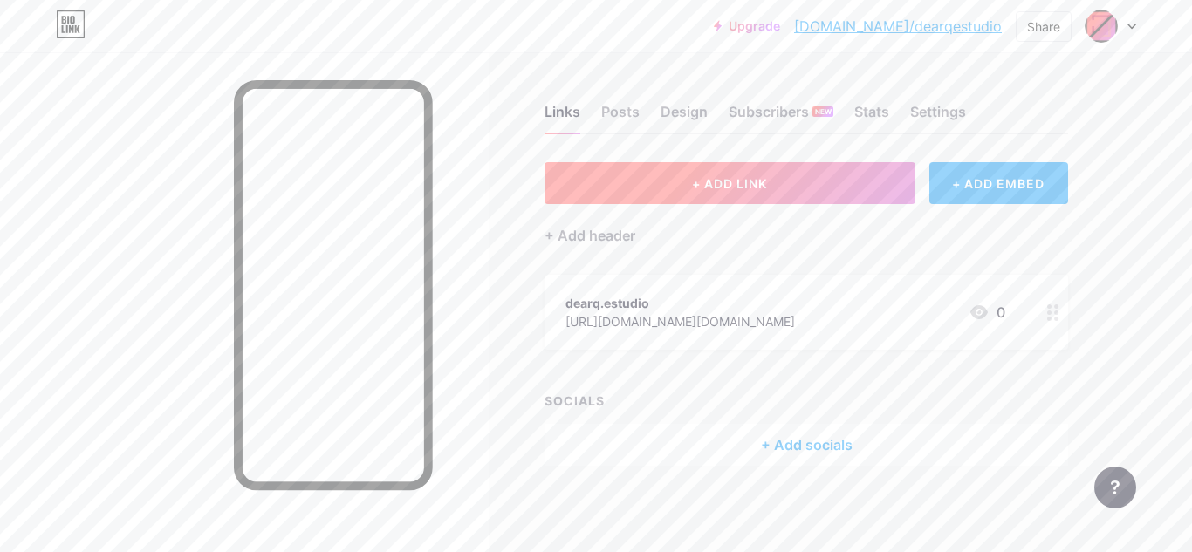
click at [697, 189] on span "+ ADD LINK" at bounding box center [729, 183] width 75 height 15
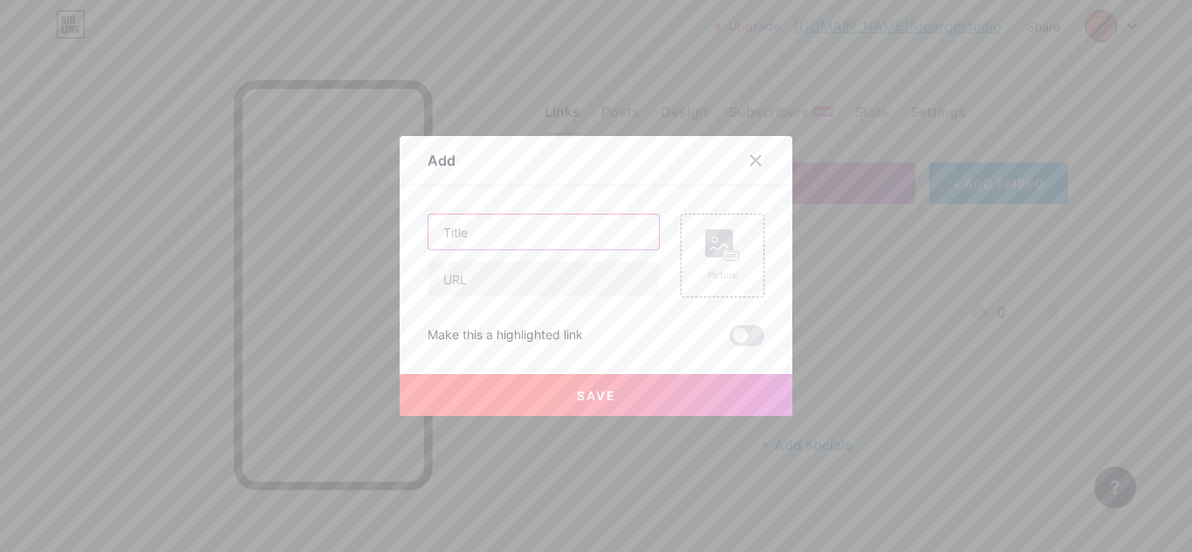
click at [489, 231] on input "text" at bounding box center [543, 232] width 230 height 35
click at [751, 157] on icon at bounding box center [756, 161] width 10 height 10
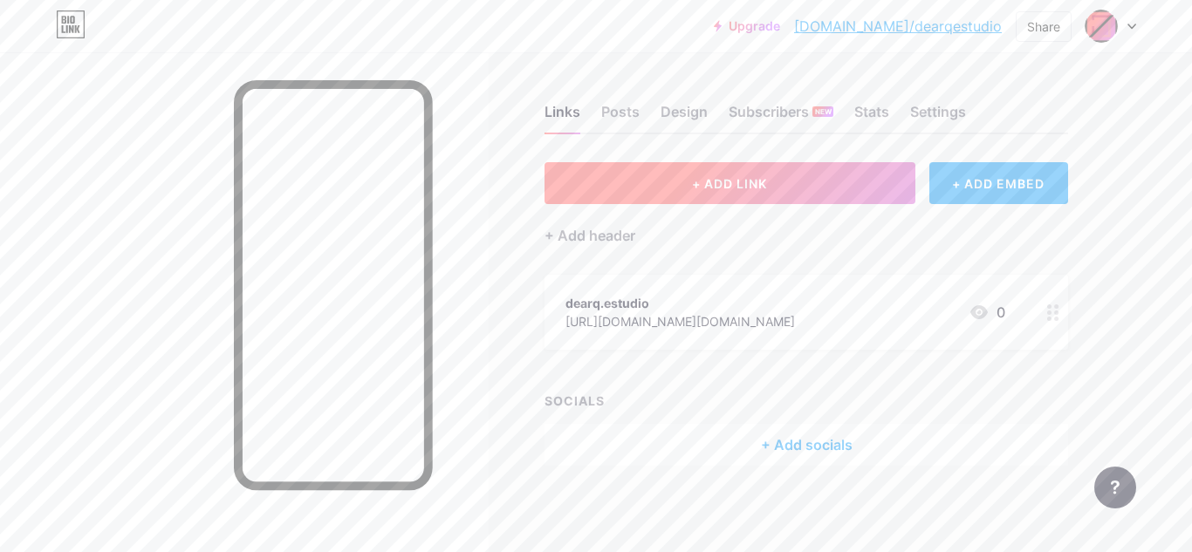
click at [742, 187] on span "+ ADD LINK" at bounding box center [729, 183] width 75 height 15
click at [741, 332] on span at bounding box center [746, 335] width 35 height 21
click at [729, 340] on input "checkbox" at bounding box center [729, 340] width 0 height 0
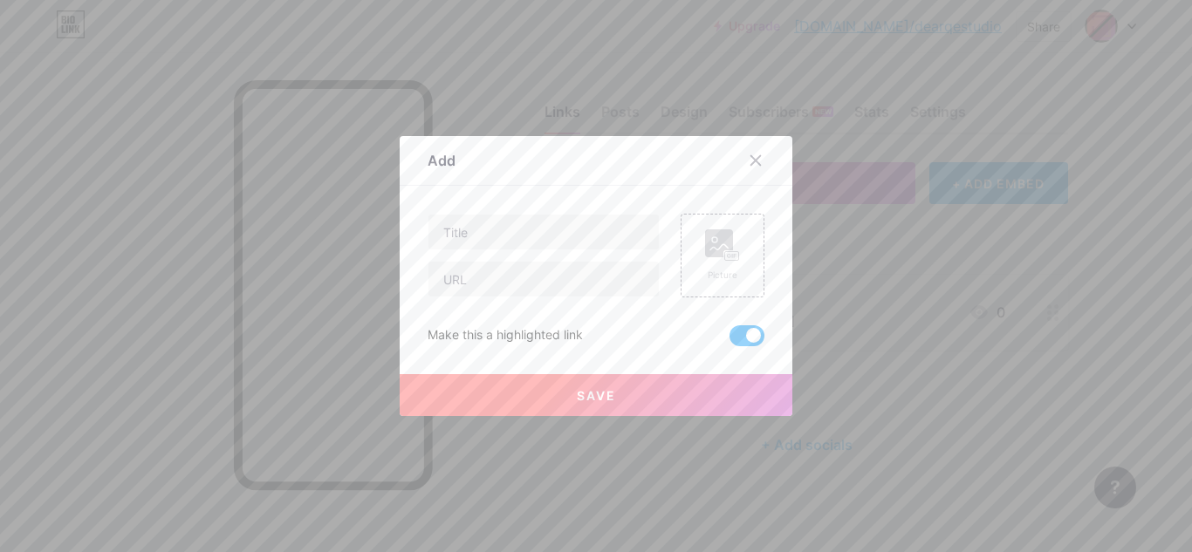
click at [741, 338] on span at bounding box center [746, 335] width 35 height 21
click at [729, 340] on input "checkbox" at bounding box center [729, 340] width 0 height 0
click at [749, 164] on icon at bounding box center [756, 161] width 14 height 14
